Goal: Feedback & Contribution: Contribute content

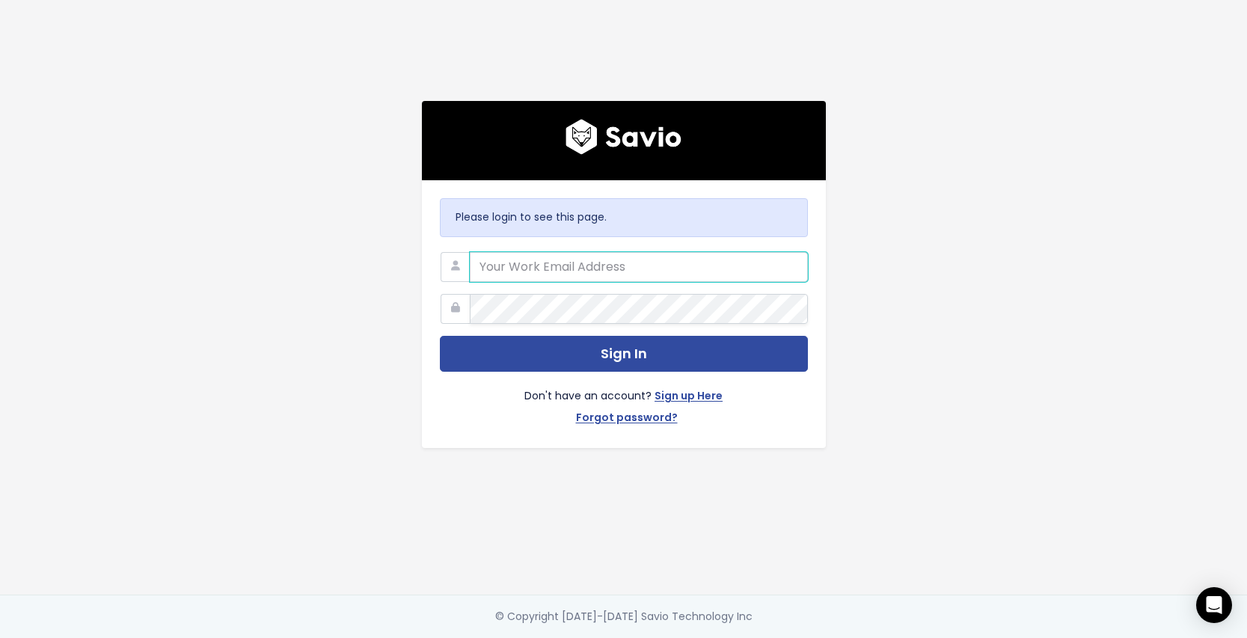
type input "grace.totten@nextpatient.co"
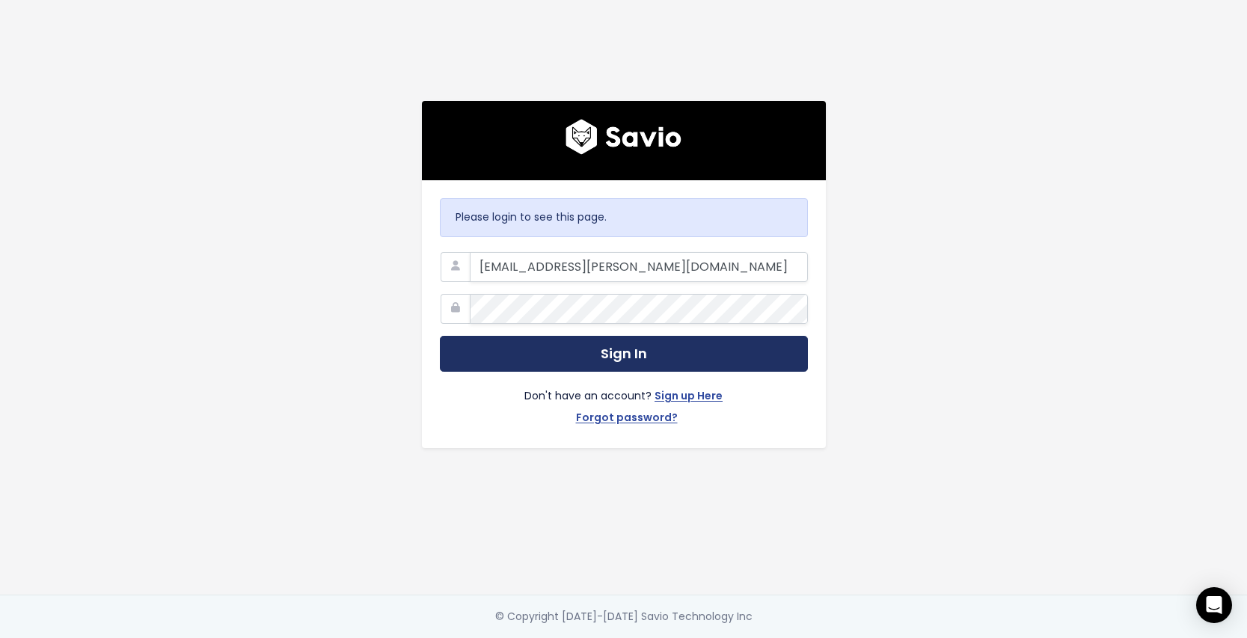
click at [662, 351] on button "Sign In" at bounding box center [624, 354] width 368 height 37
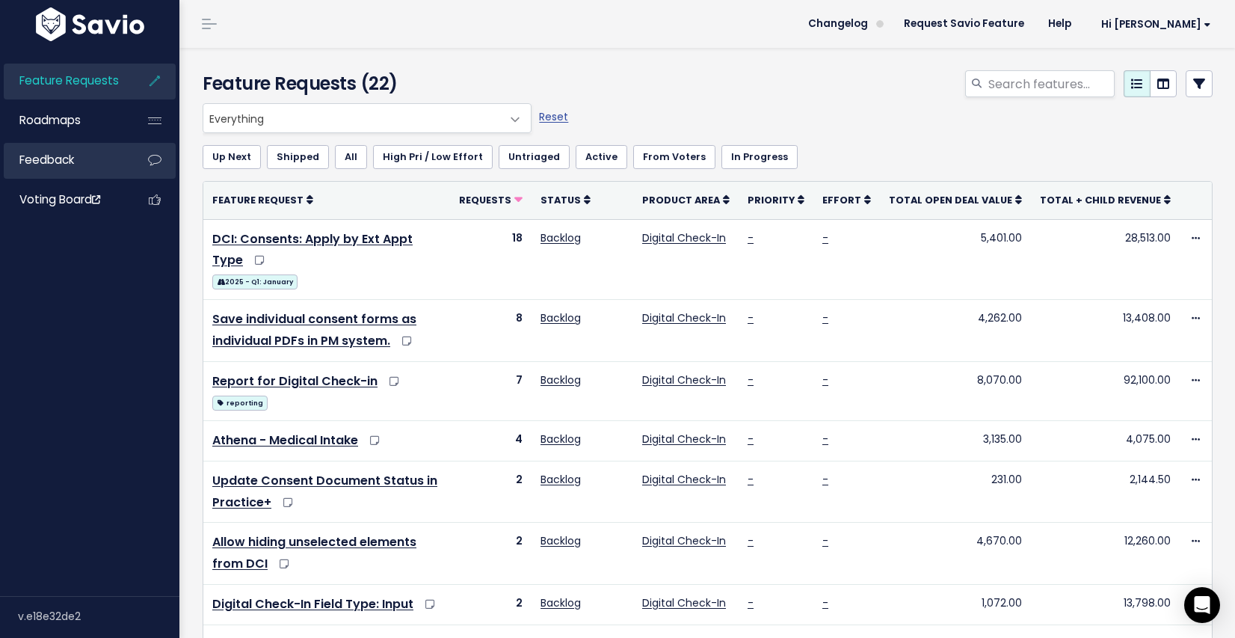
click at [73, 152] on span "Feedback" at bounding box center [46, 160] width 55 height 16
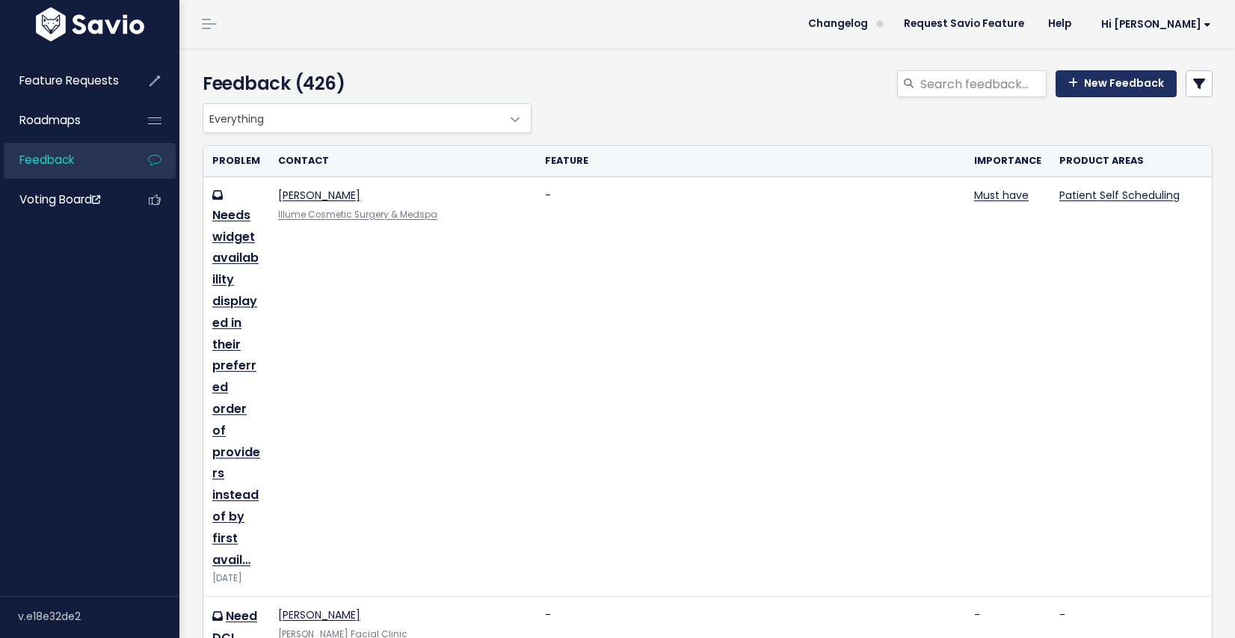
click at [1123, 89] on link "New Feedback" at bounding box center [1116, 83] width 121 height 27
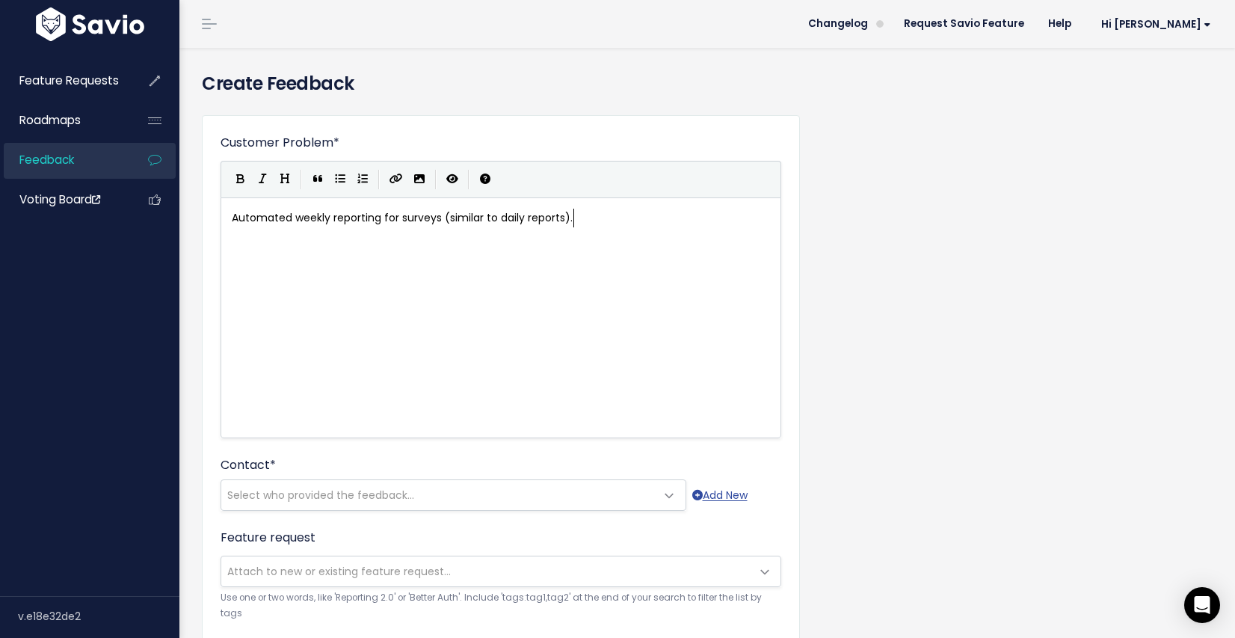
scroll to position [5, 341]
type textarea "Automated weekly reporting for surveys (similar to daily reports)."
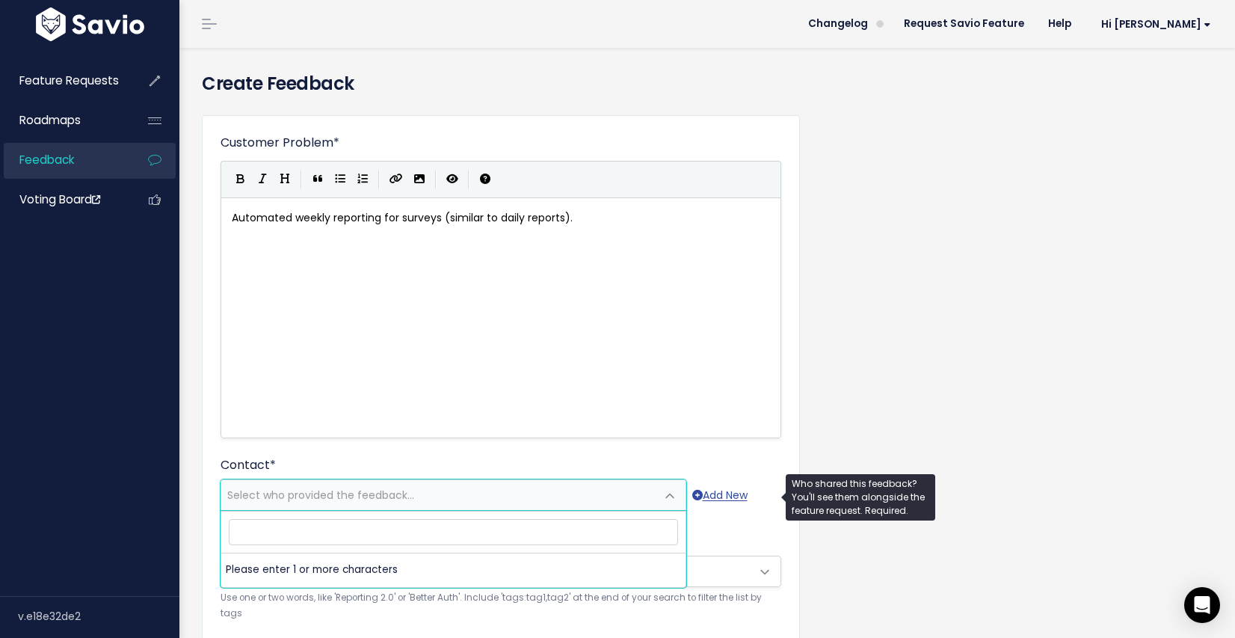
click at [640, 500] on span "Select who provided the feedback..." at bounding box center [438, 495] width 434 height 30
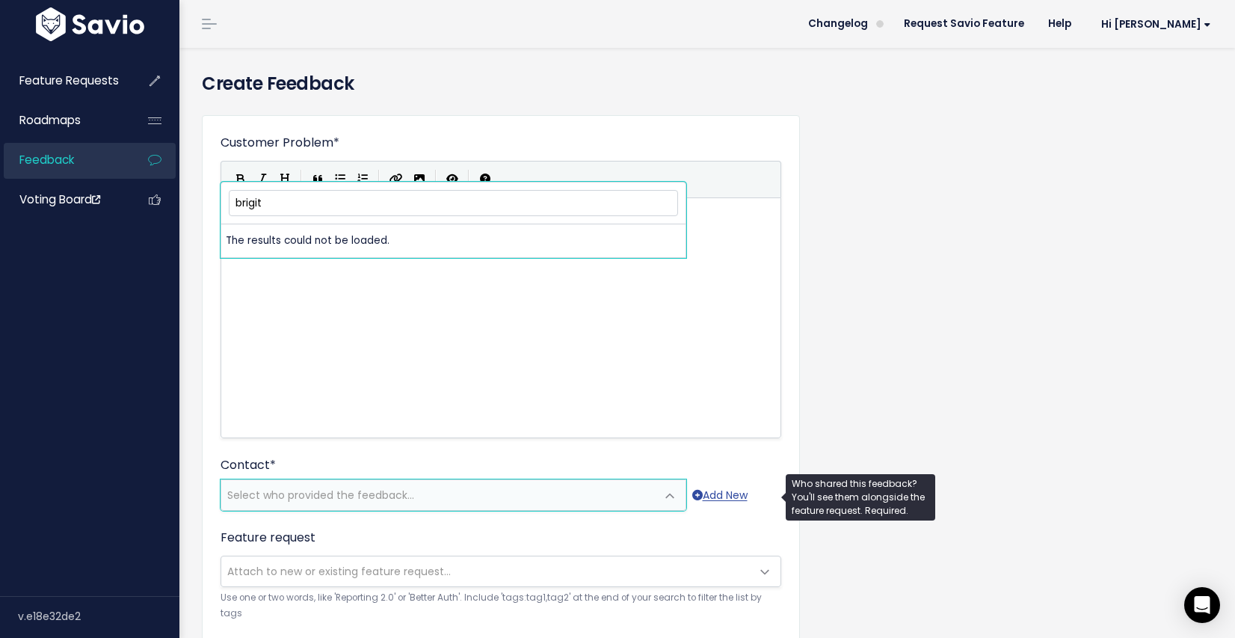
type input "brigitt"
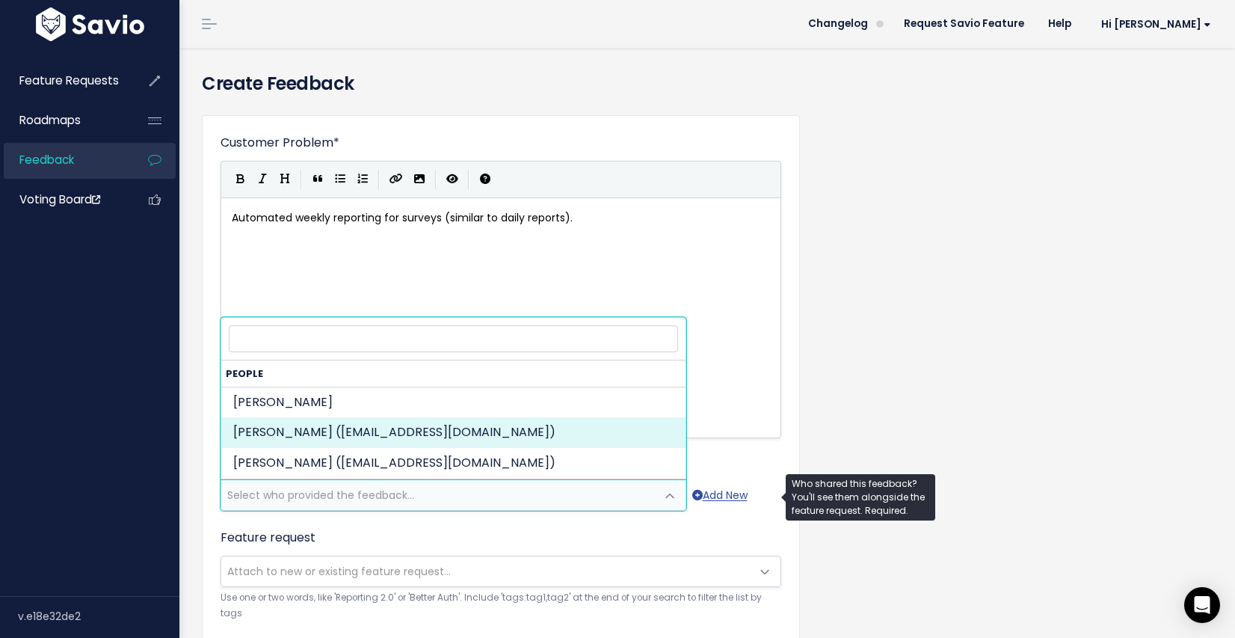
select select "82358255"
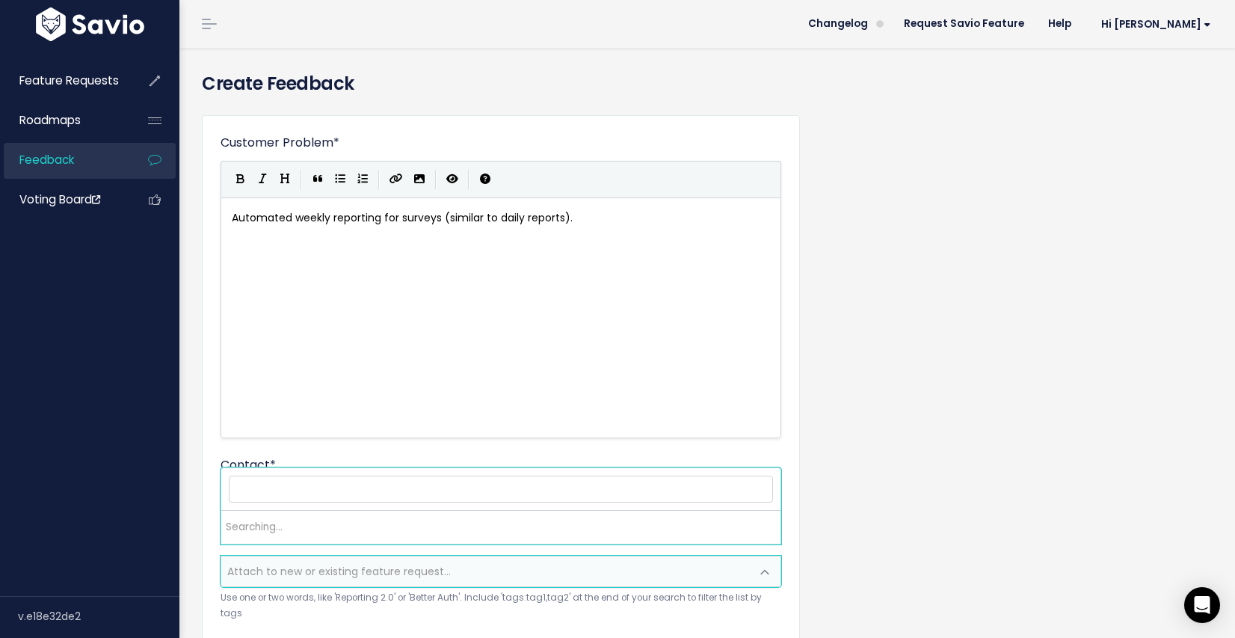
click at [643, 583] on span "Attach to new or existing feature request..." at bounding box center [485, 571] width 529 height 30
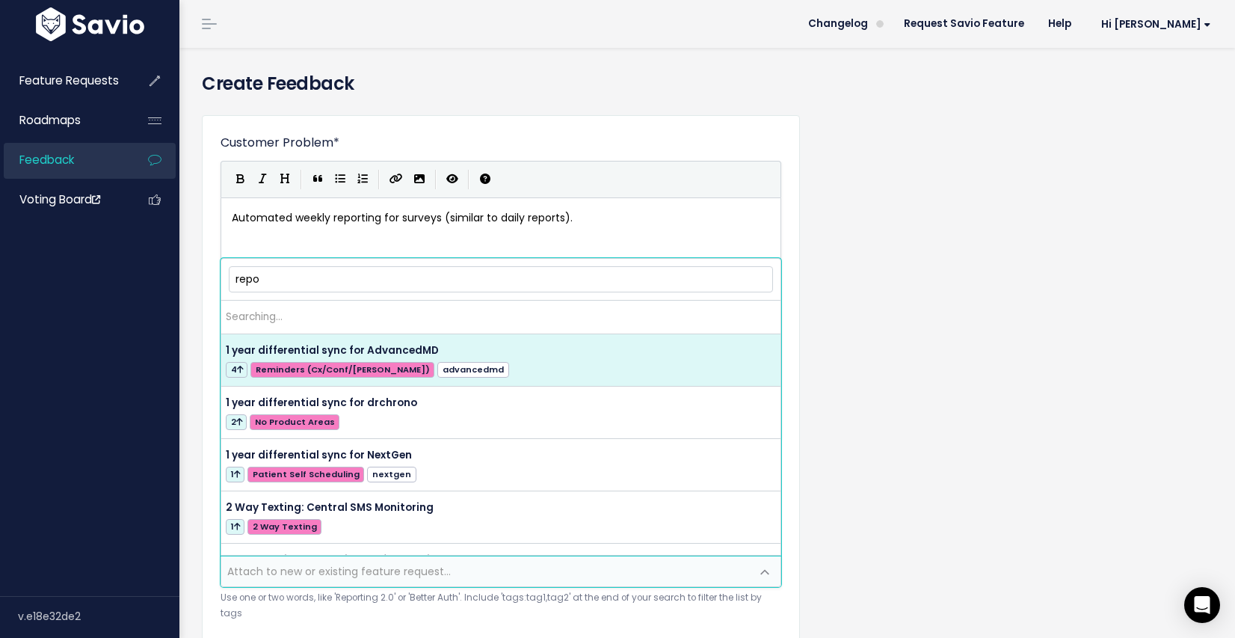
type input "repor"
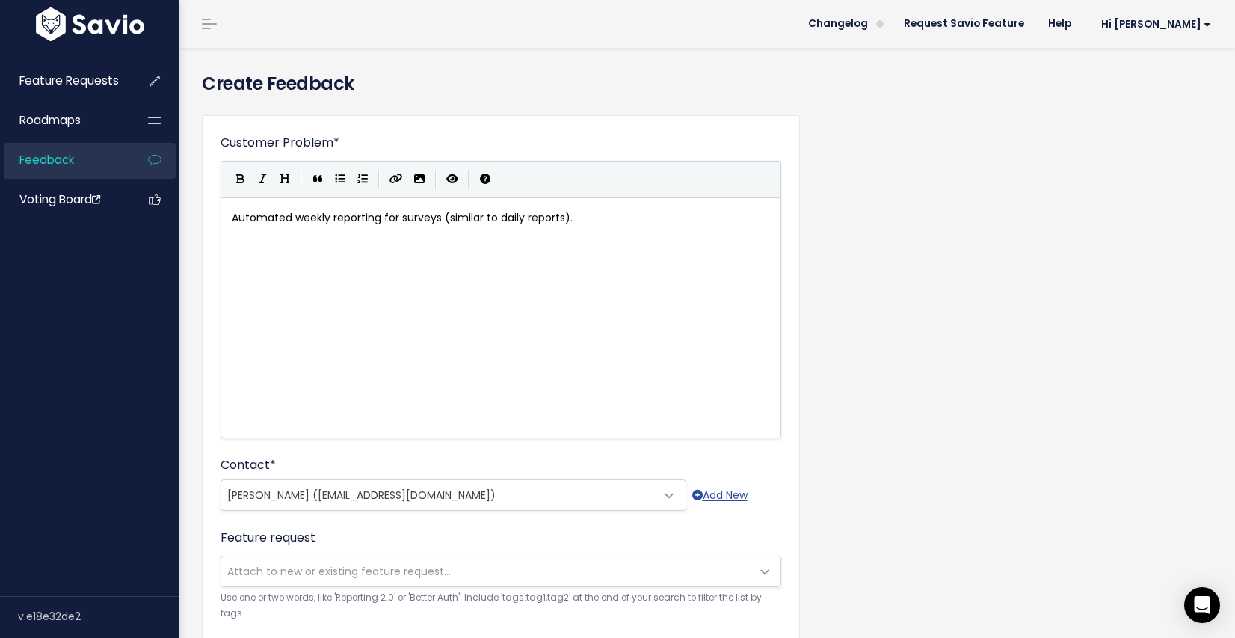
click at [1050, 460] on div "Customer Problem * Automated weekly reporting for surveys (similar to daily rep…" at bounding box center [708, 553] width 1034 height 901
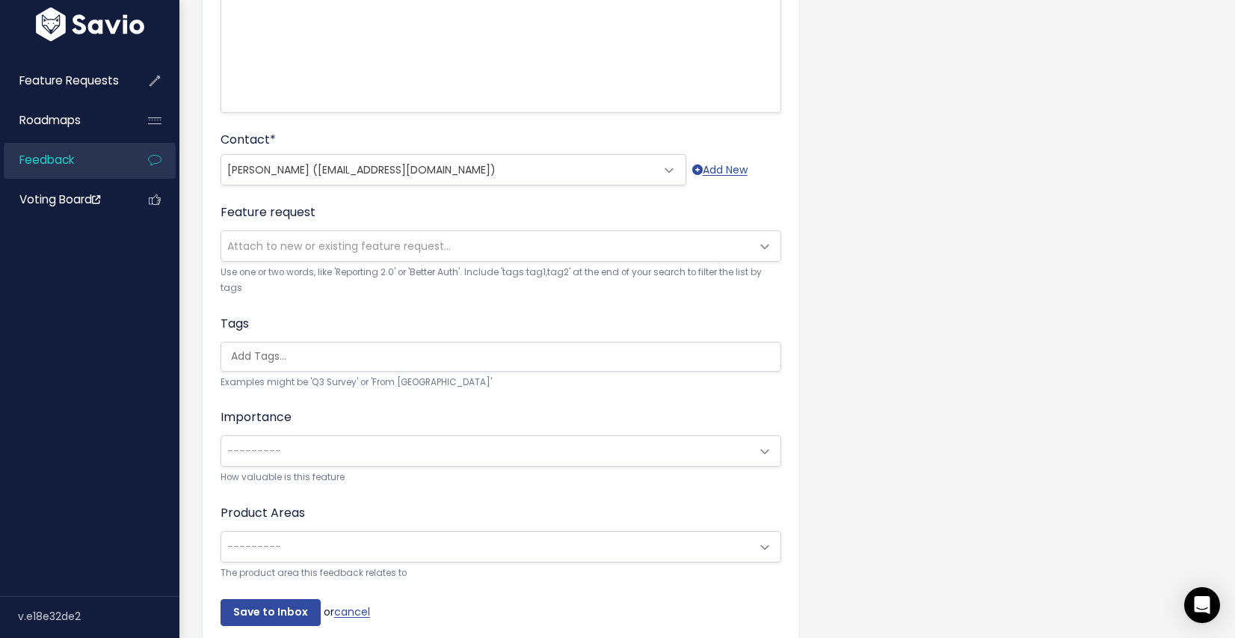
scroll to position [401, 0]
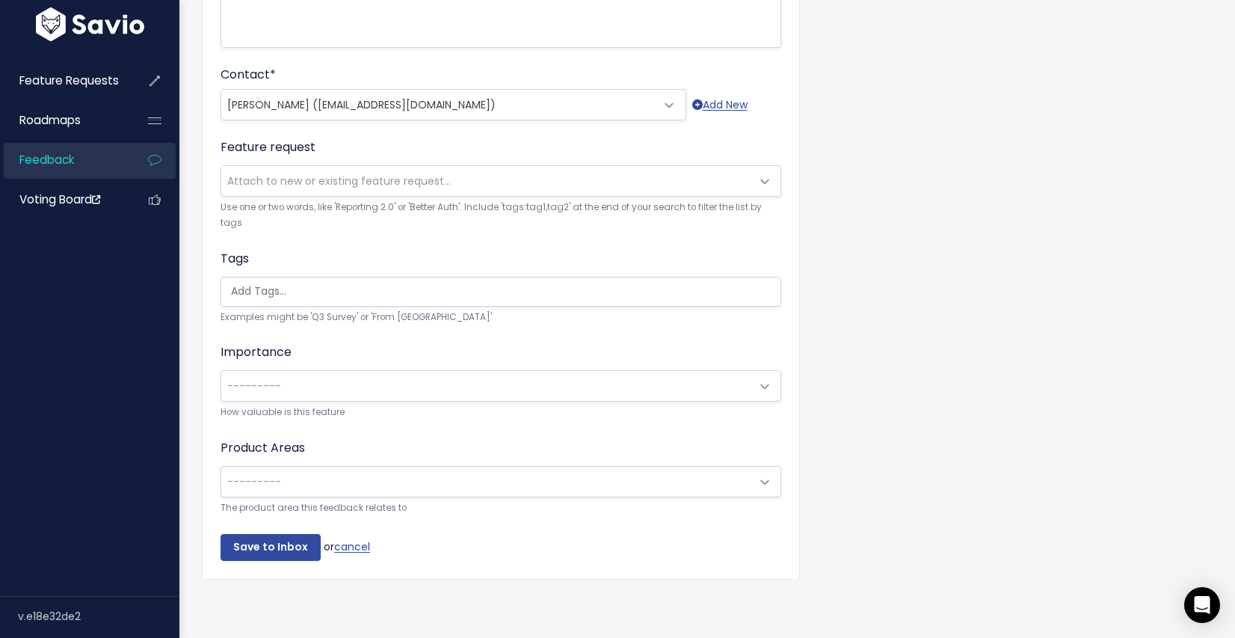
click at [692, 378] on span "---------" at bounding box center [485, 386] width 529 height 30
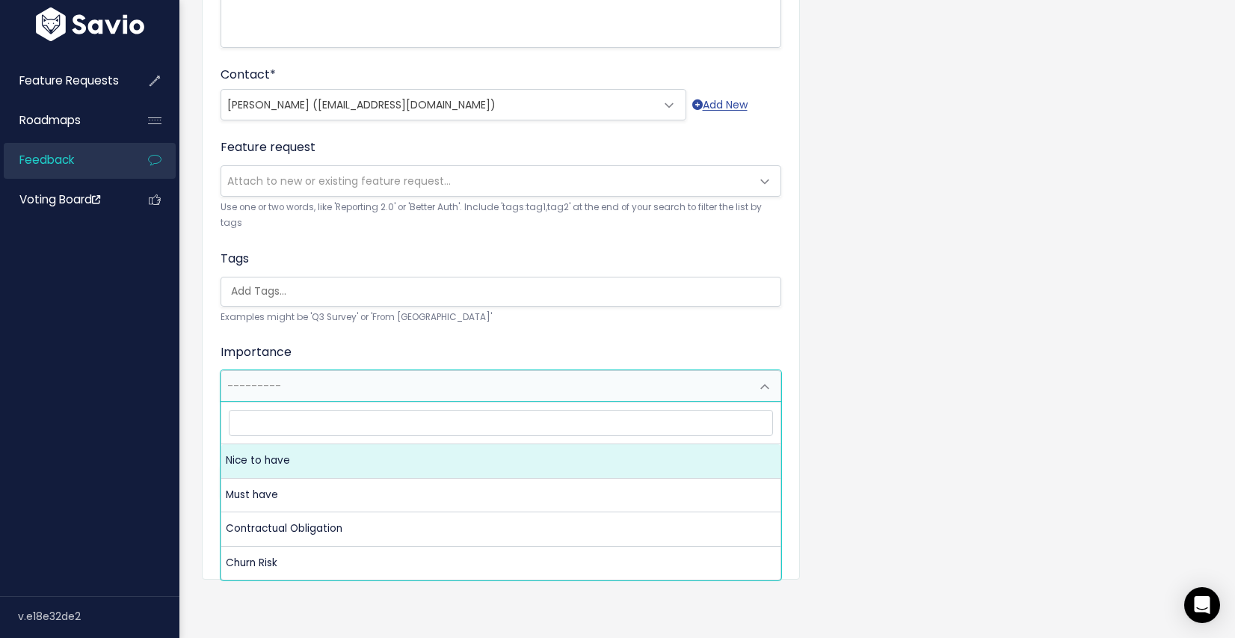
select select "NICE_TO_HAVE"
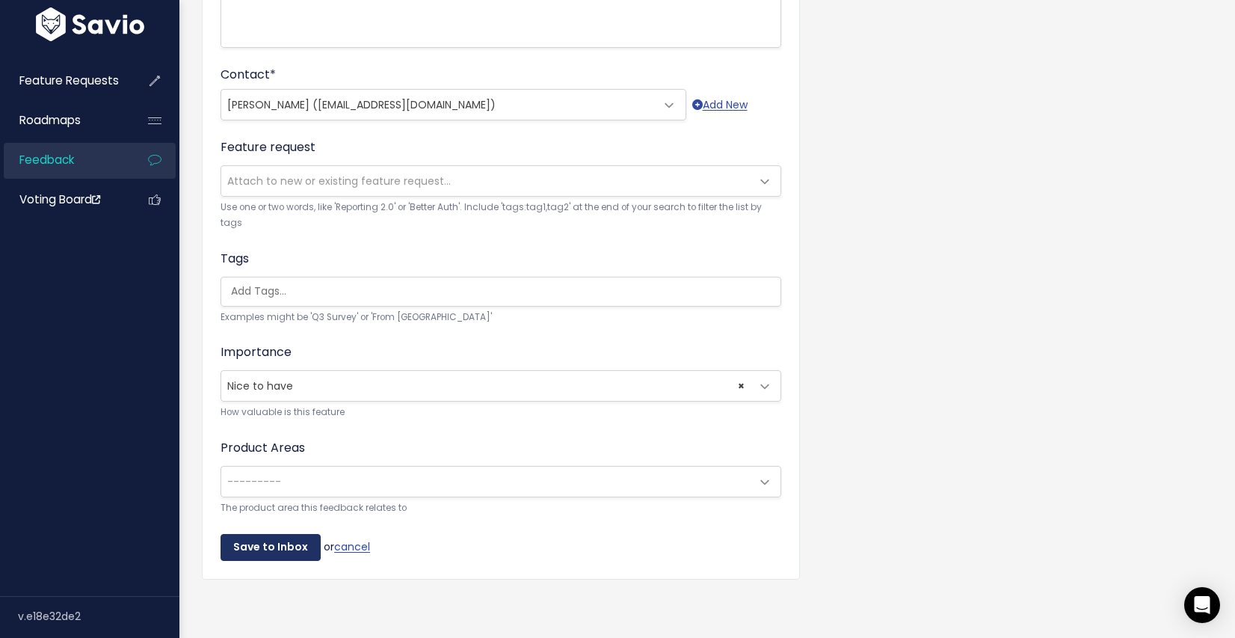
click at [265, 538] on input "Save to Inbox" at bounding box center [271, 547] width 100 height 27
